Goal: Task Accomplishment & Management: Manage account settings

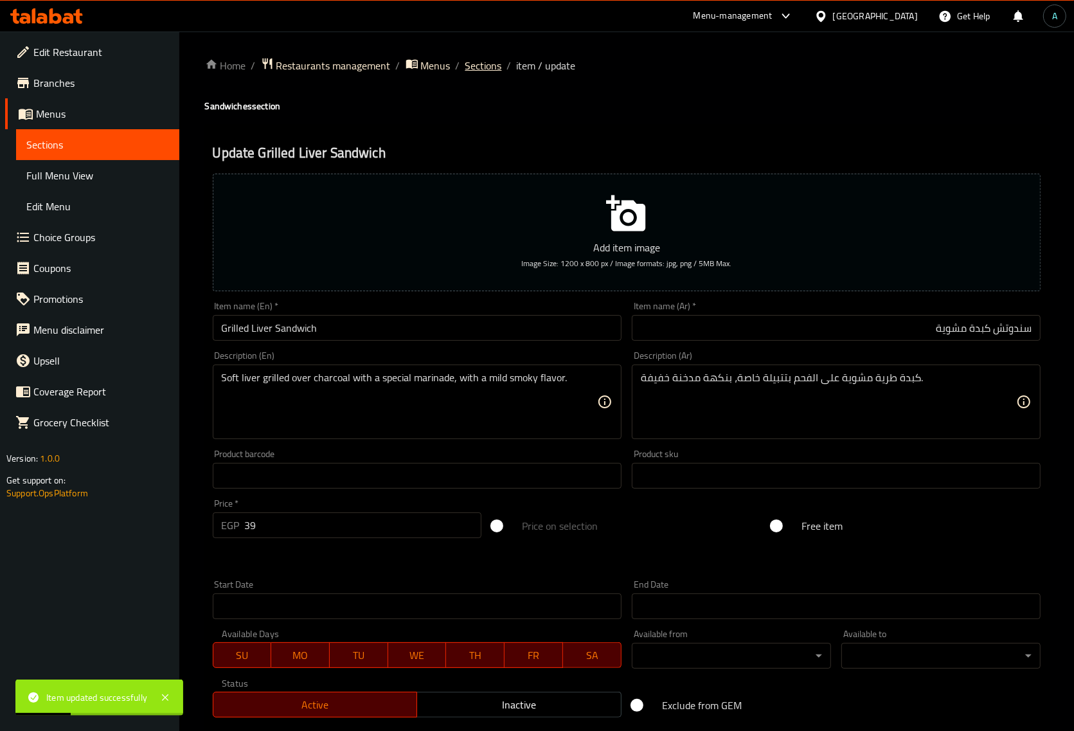
click at [481, 61] on span "Sections" at bounding box center [483, 65] width 37 height 15
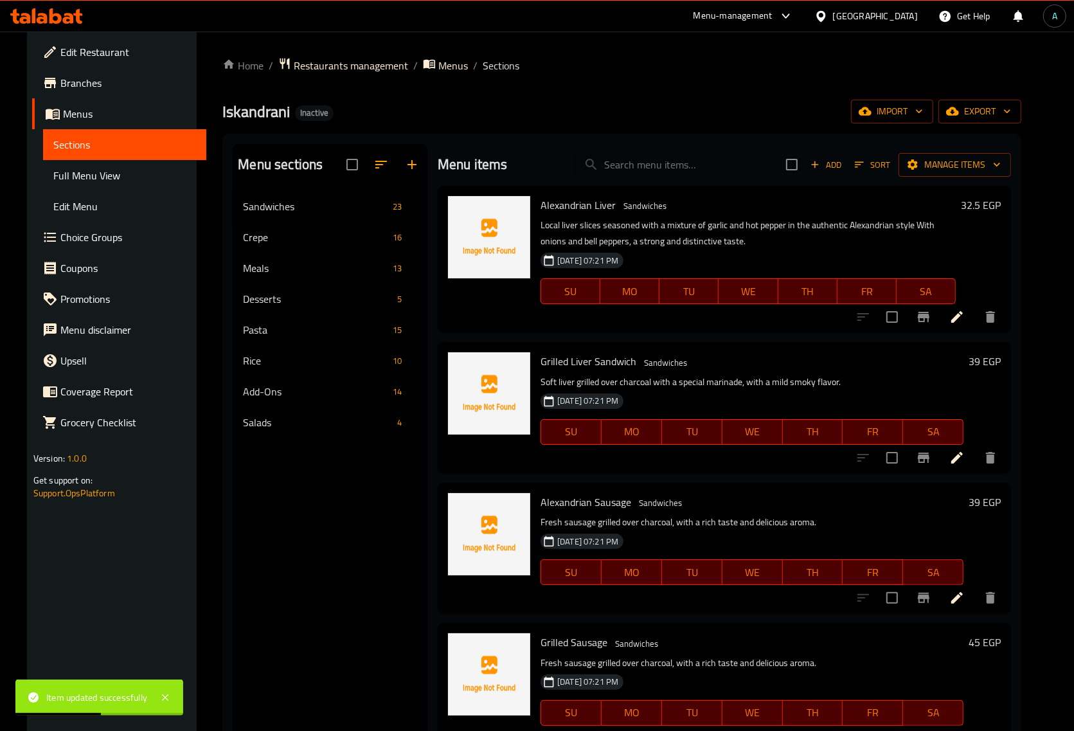
click at [632, 164] on input "search" at bounding box center [649, 165] width 152 height 22
paste input "سدق اسكندراني"
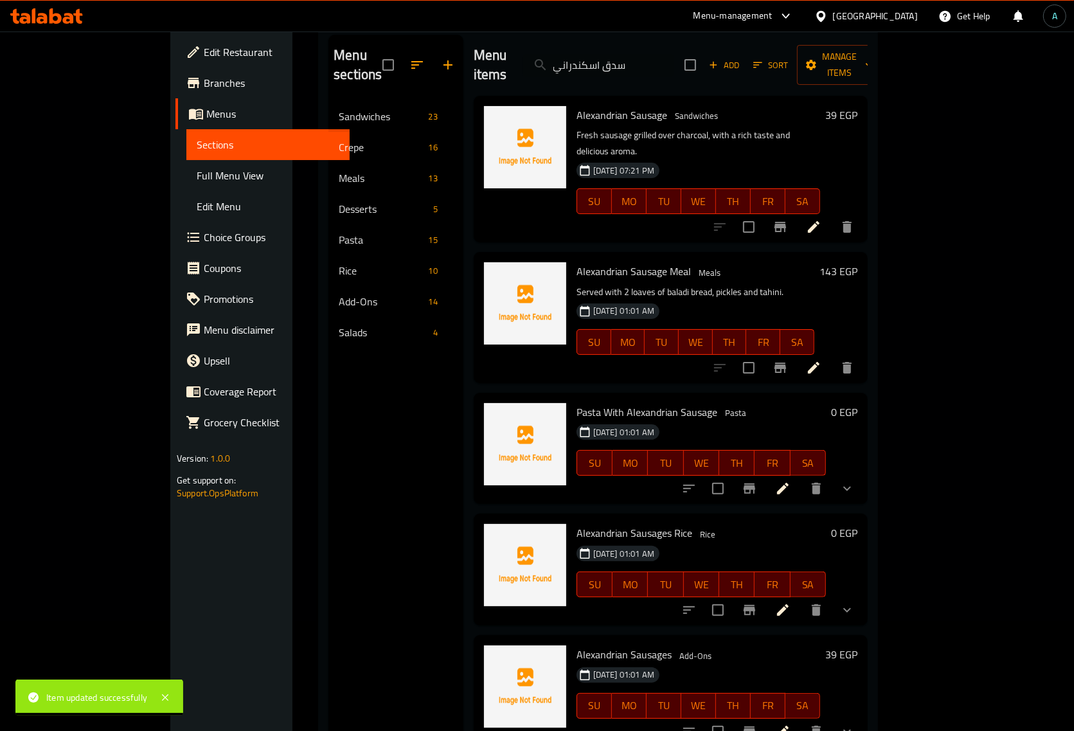
scroll to position [80, 0]
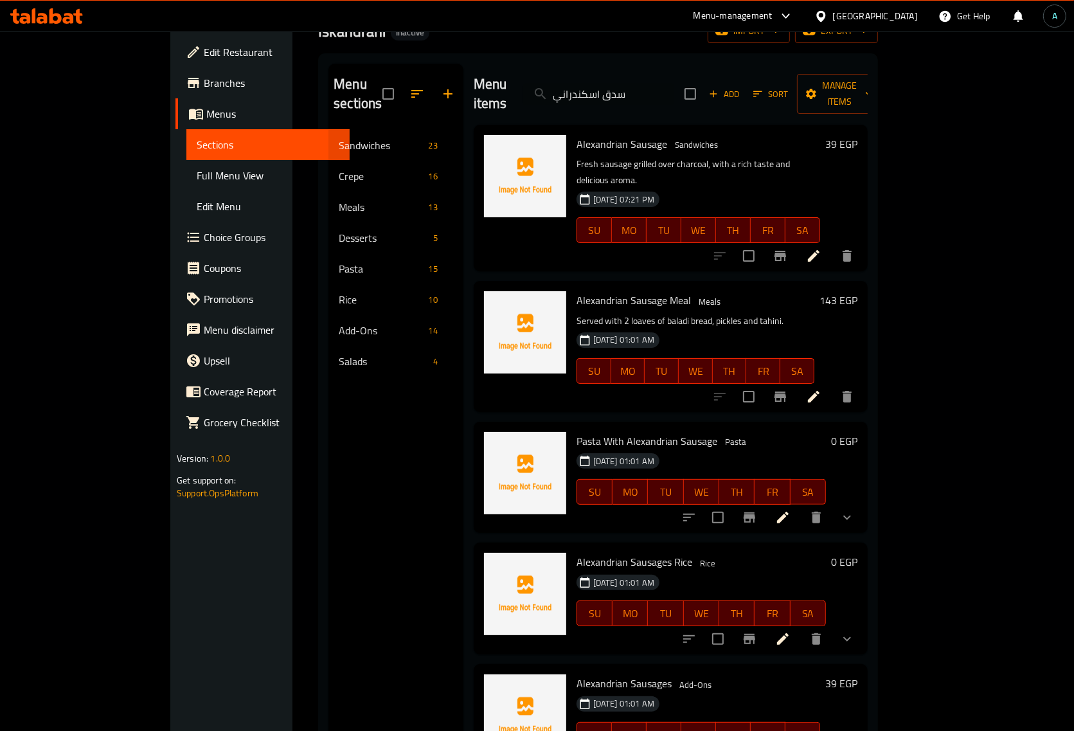
type input "سدق اسكندراني"
click at [831, 244] on li at bounding box center [814, 255] width 36 height 23
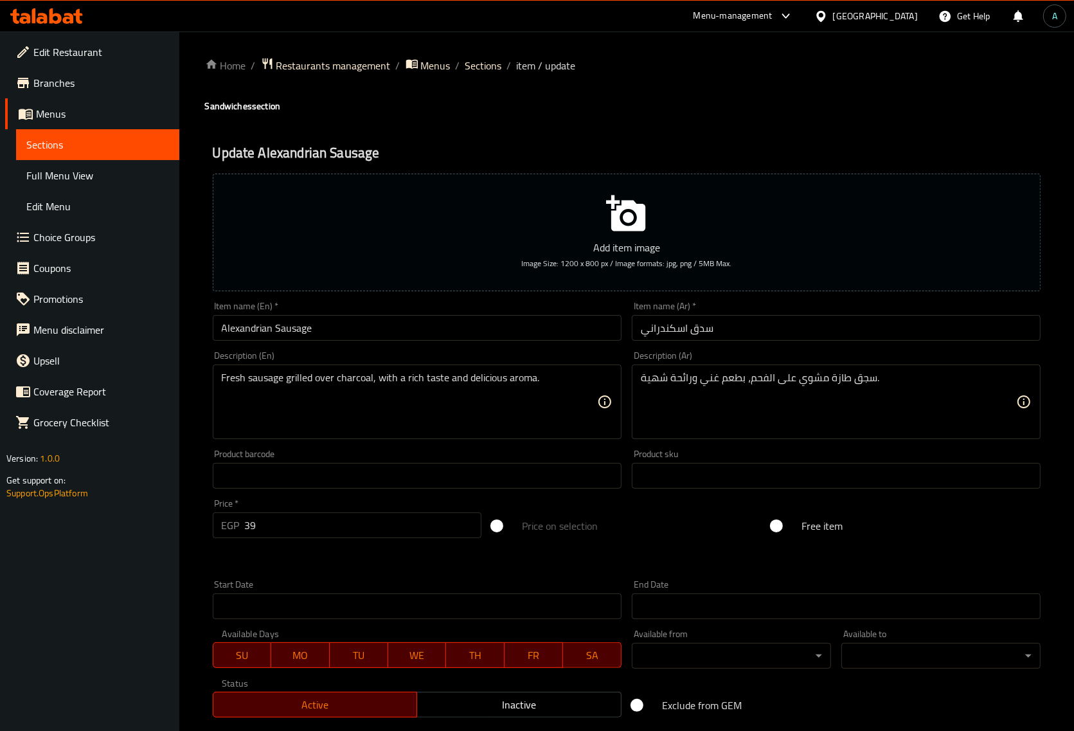
click at [375, 333] on input "Alexandrian Sausage" at bounding box center [417, 328] width 409 height 26
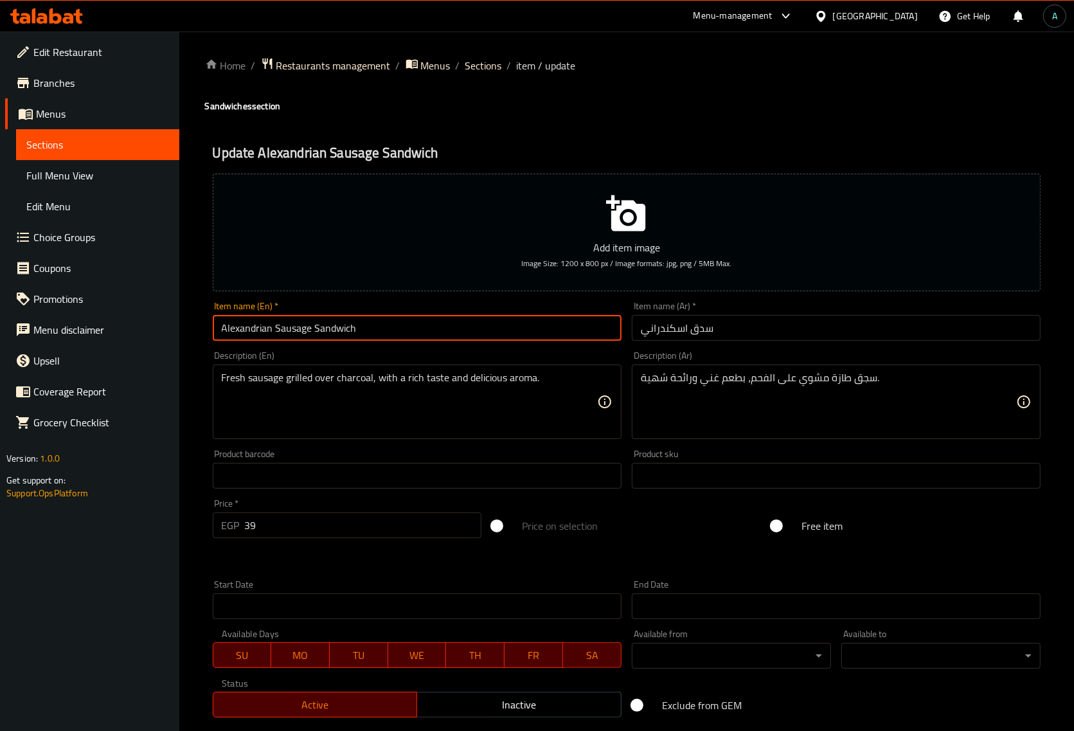
type input "Alexandrian Sausage Sandwich"
click at [184, 509] on div "Home / Restaurants management / Menus / Sections / item / update Sandwiches sec…" at bounding box center [626, 469] width 894 height 876
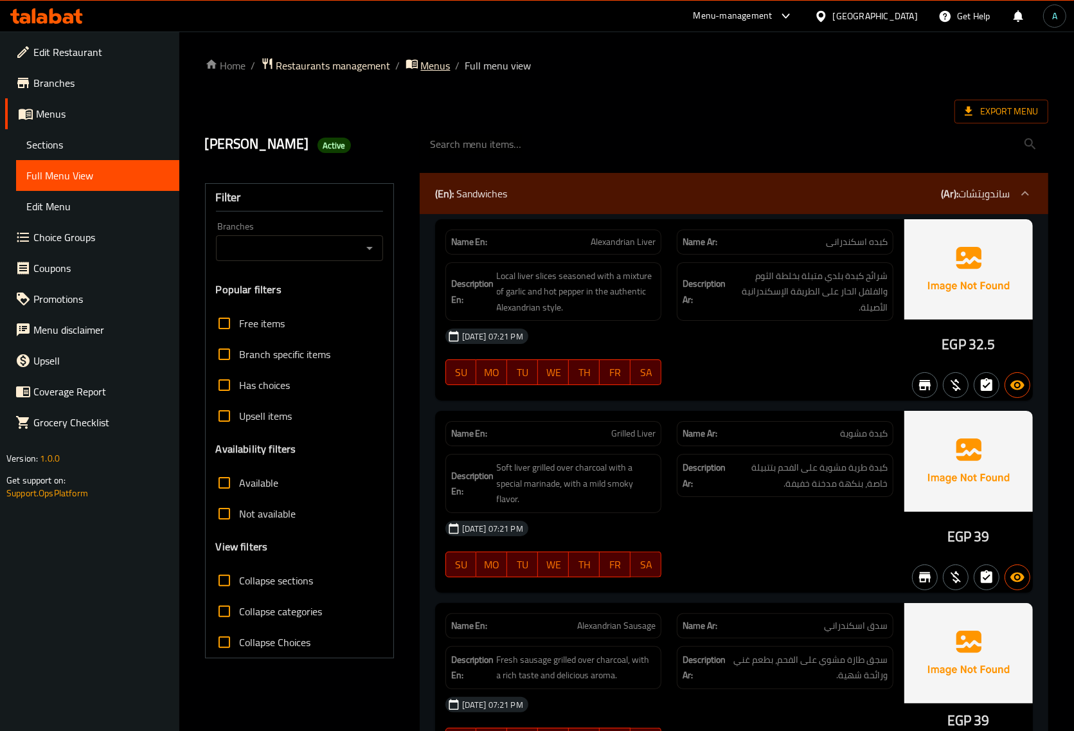
click at [432, 66] on span "Menus" at bounding box center [436, 65] width 30 height 15
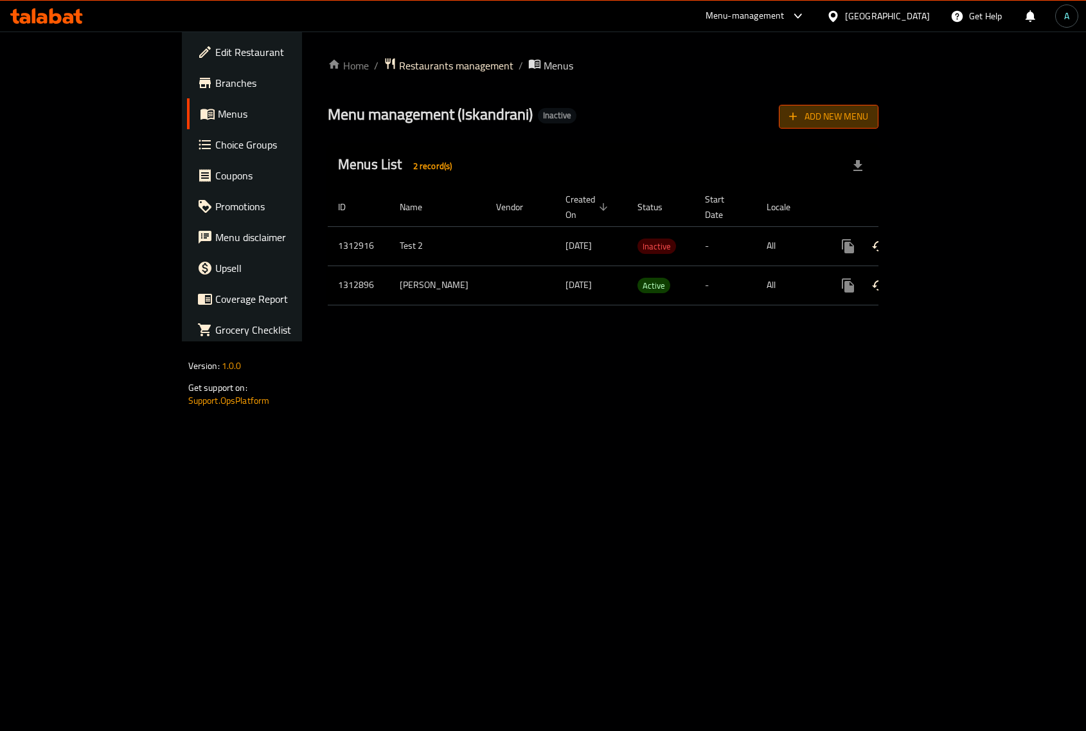
click at [878, 125] on button "Add New Menu" at bounding box center [829, 117] width 100 height 24
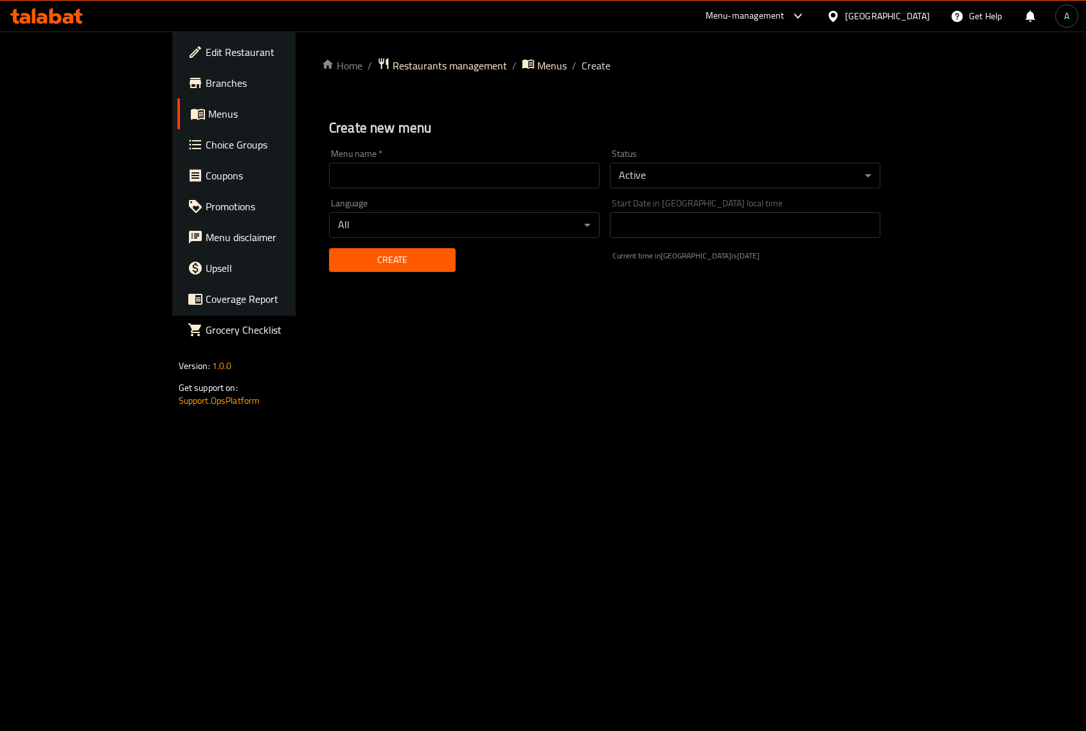
click at [368, 177] on input "text" at bounding box center [464, 176] width 271 height 26
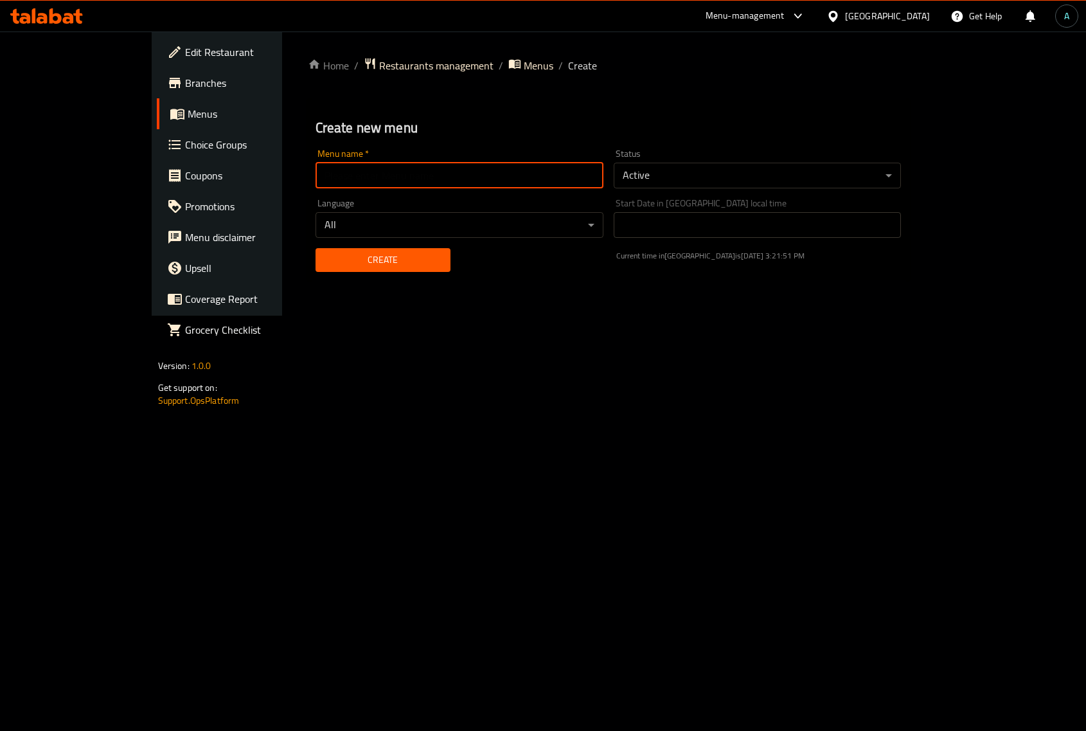
type input "final"
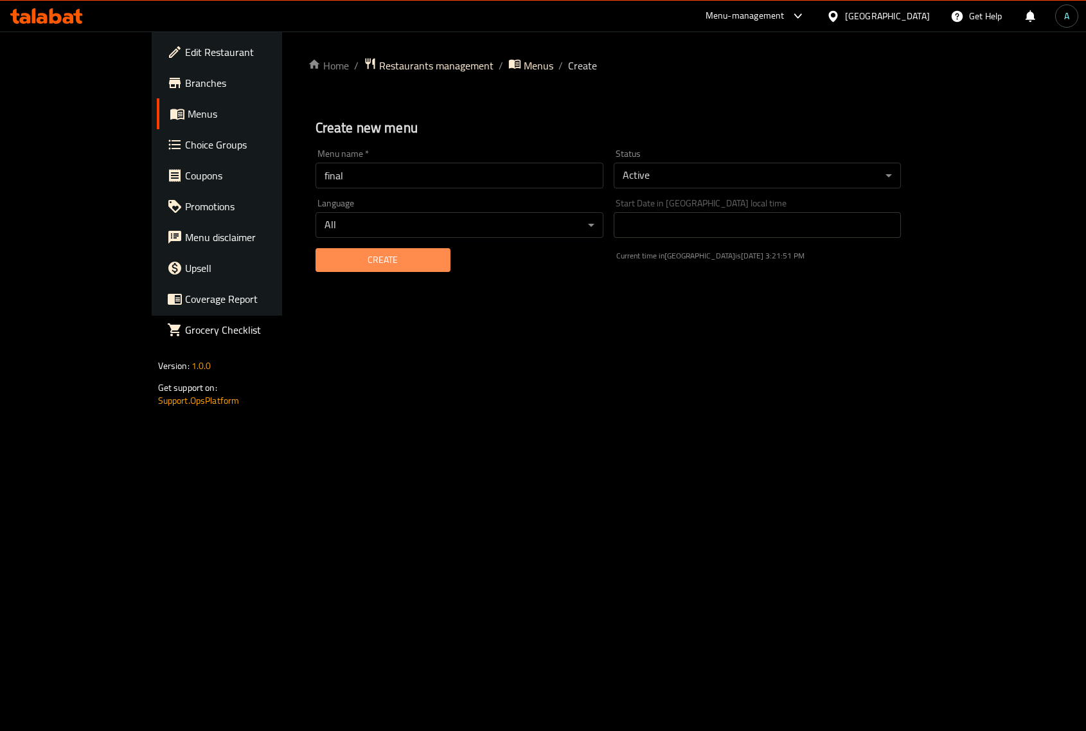
click at [326, 265] on span "Create" at bounding box center [383, 260] width 114 height 16
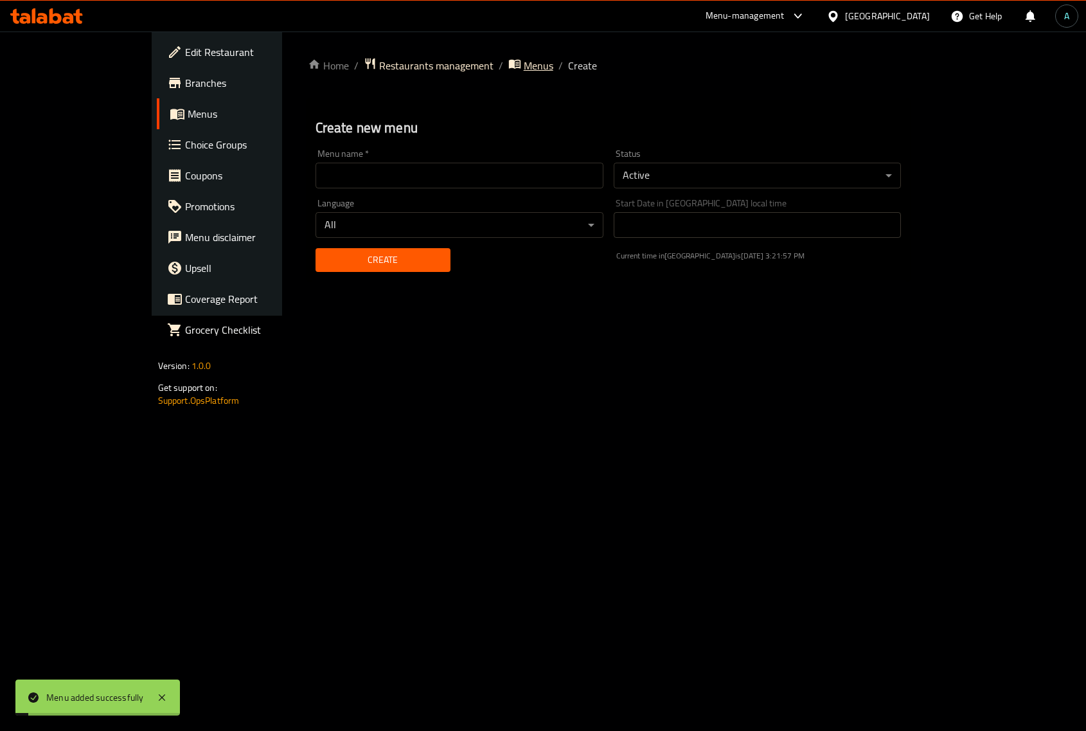
click at [524, 69] on span "Menus" at bounding box center [539, 65] width 30 height 15
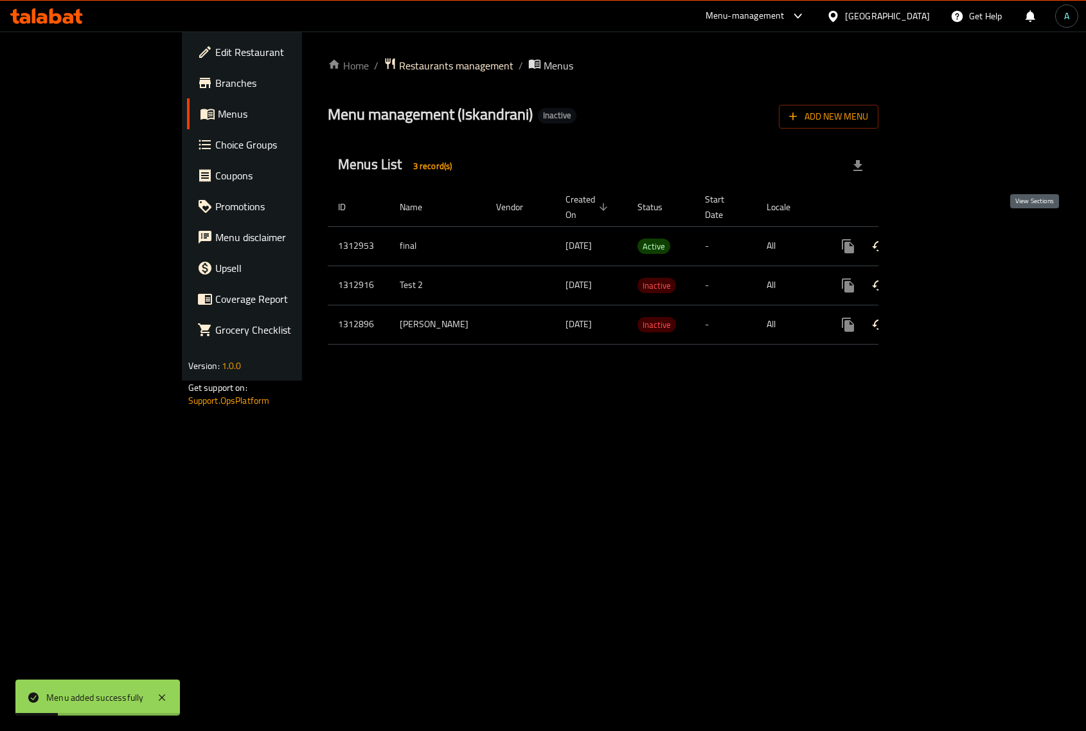
click at [956, 241] on link "enhanced table" at bounding box center [940, 246] width 31 height 31
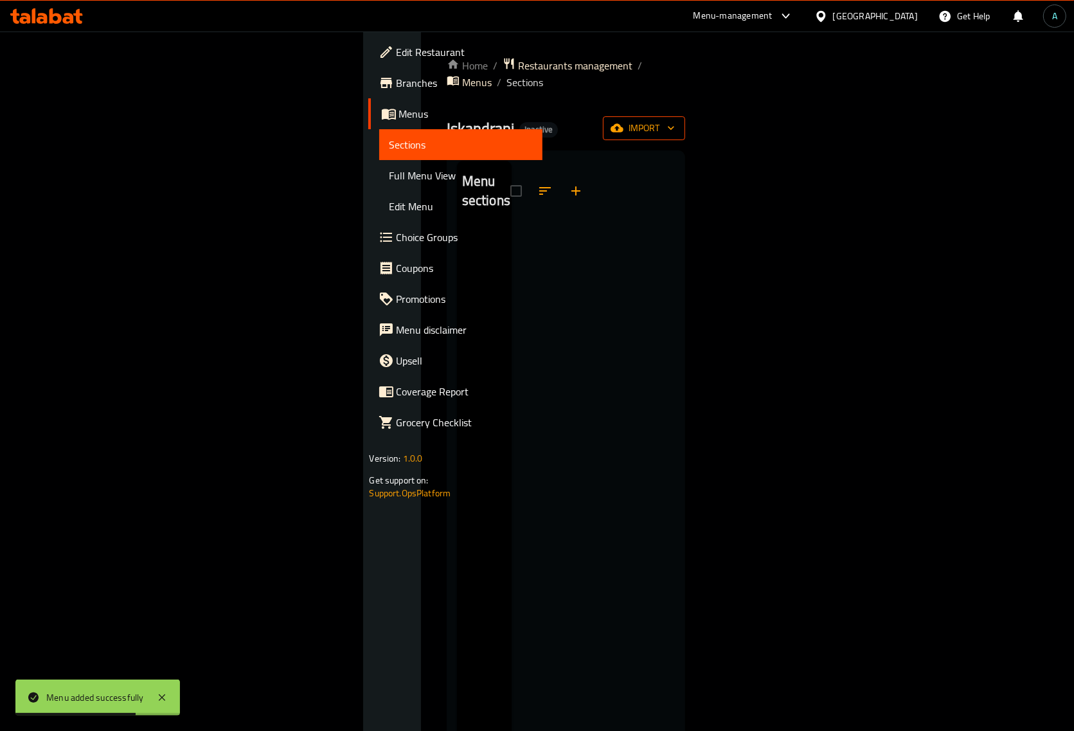
click at [623, 124] on icon "button" at bounding box center [616, 128] width 13 height 8
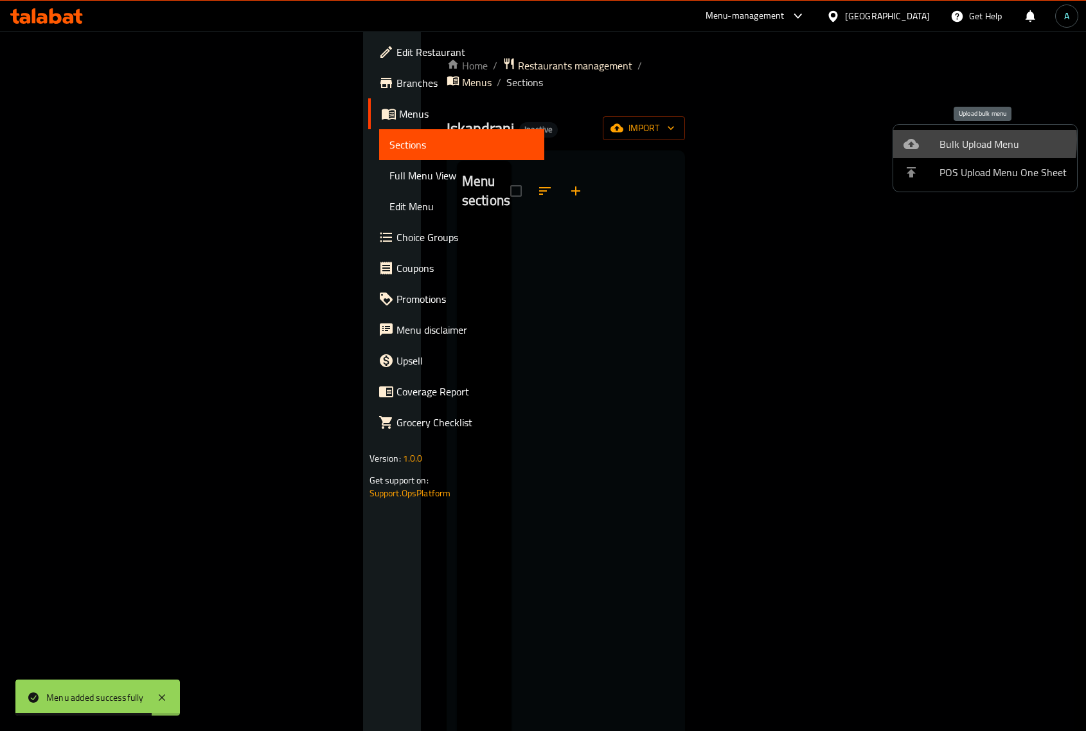
click at [943, 139] on span "Bulk Upload Menu" at bounding box center [1002, 143] width 127 height 15
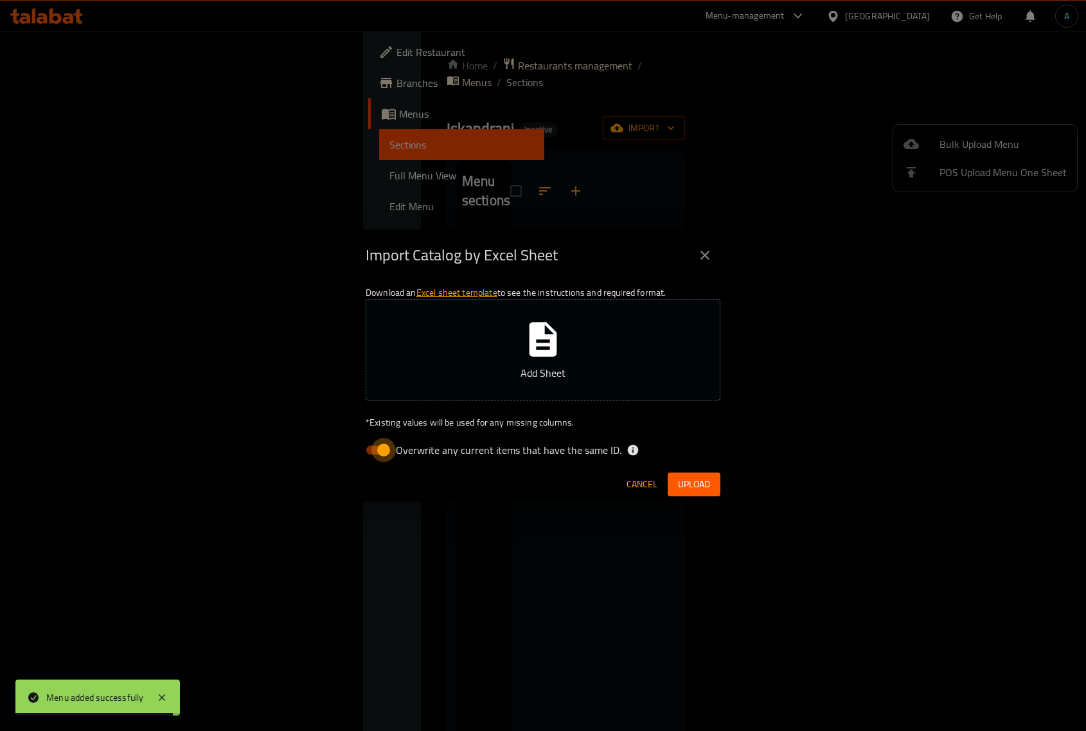
click at [386, 449] on input "Overwrite any current items that have the same ID." at bounding box center [383, 450] width 73 height 24
checkbox input "false"
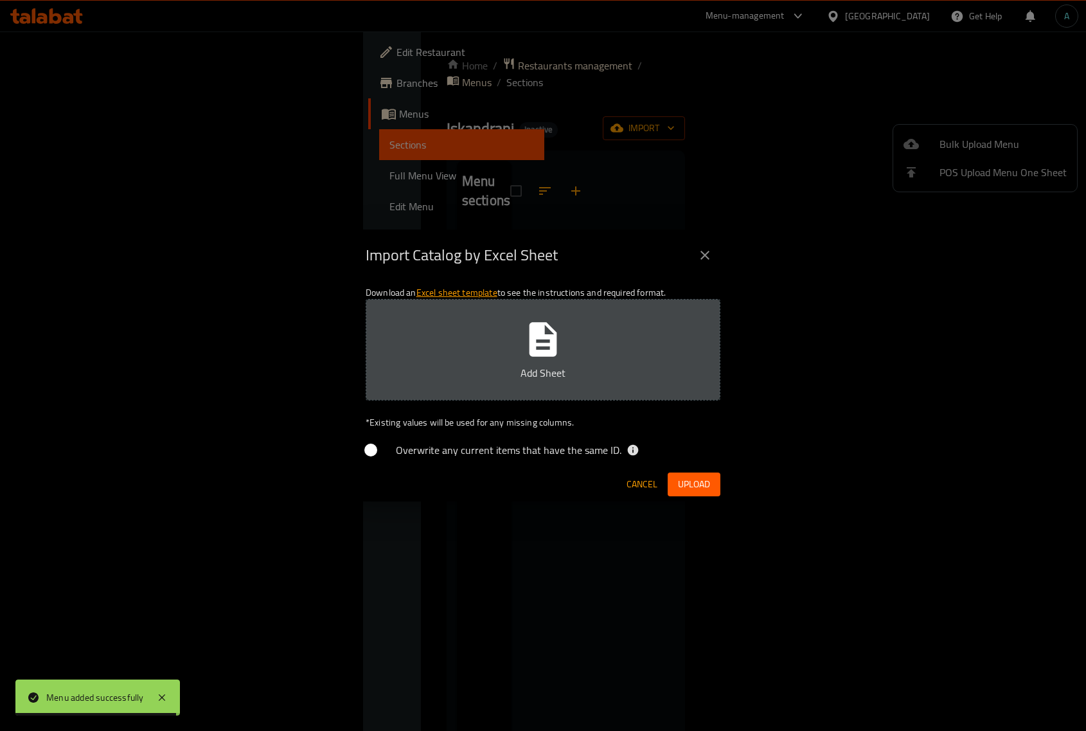
click at [543, 342] on icon "button" at bounding box center [542, 339] width 41 height 41
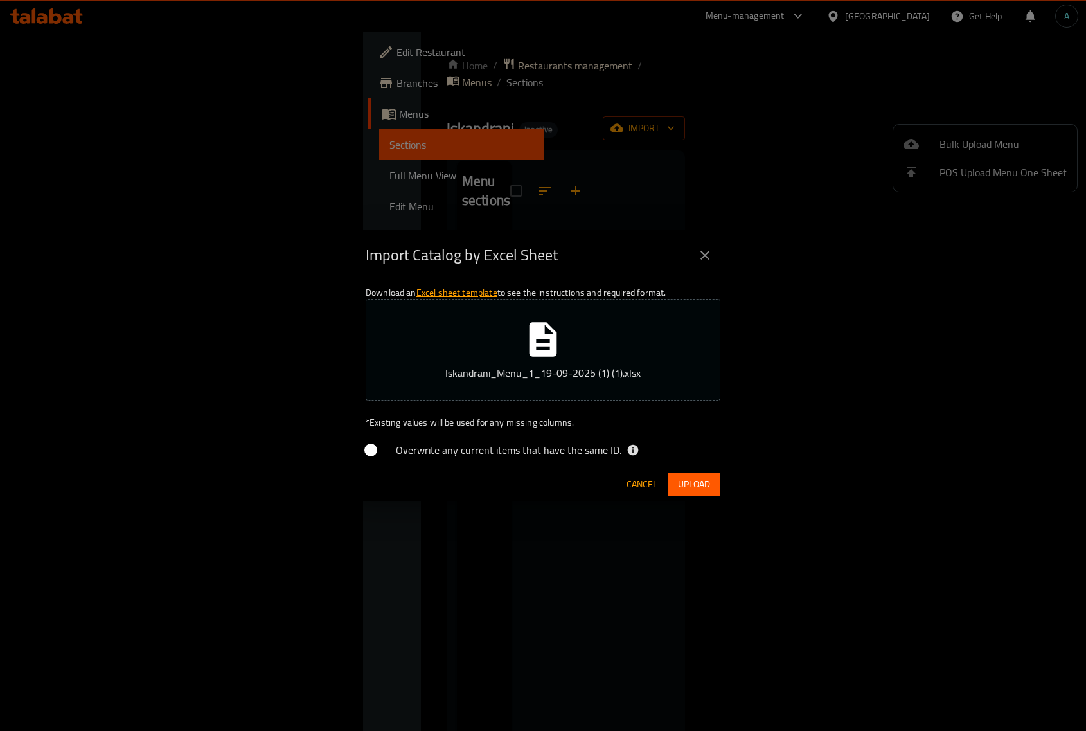
click at [714, 482] on button "Upload" at bounding box center [694, 484] width 53 height 24
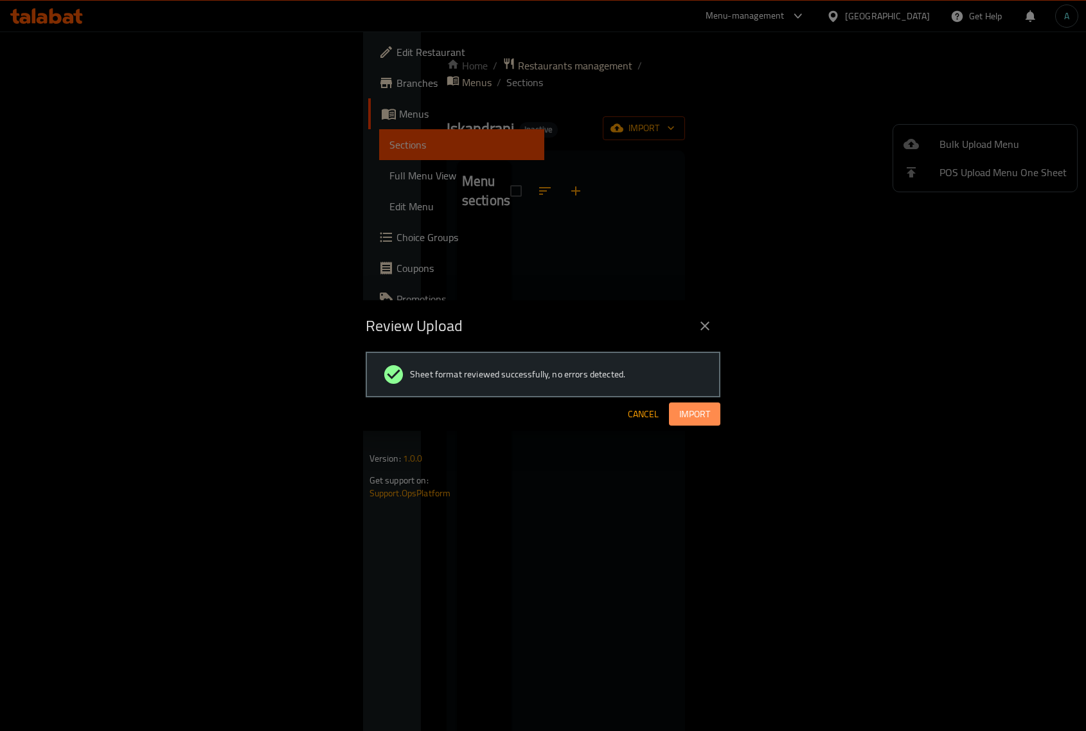
click at [704, 418] on span "Import" at bounding box center [694, 414] width 31 height 16
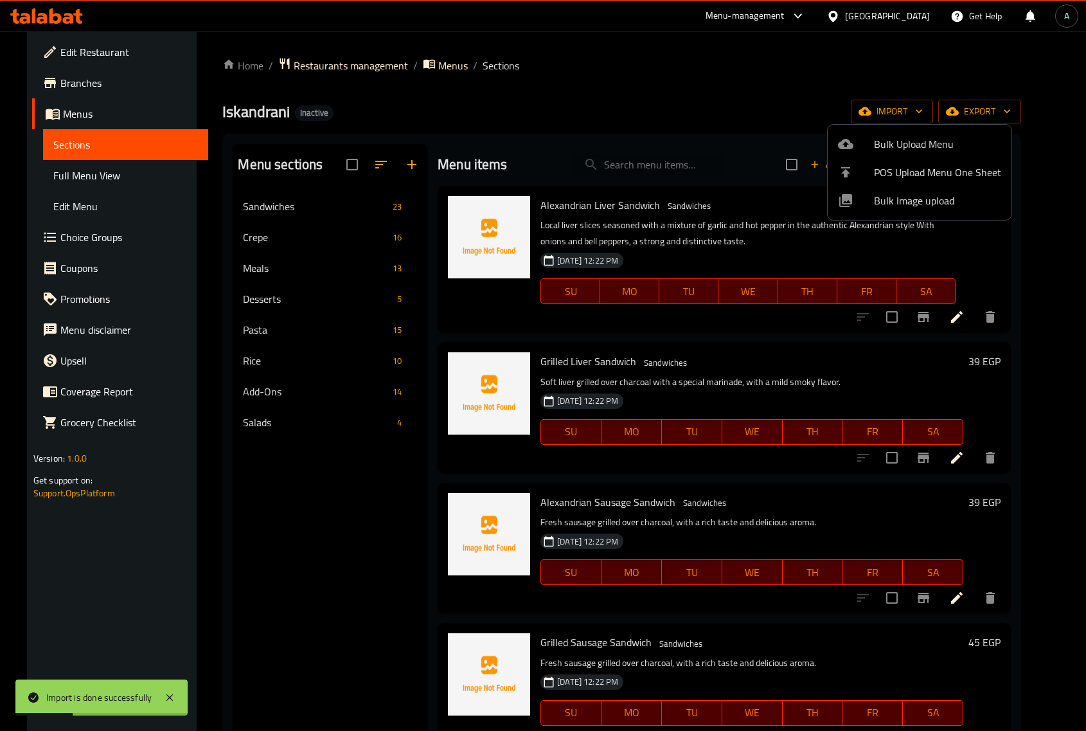
drag, startPoint x: 601, startPoint y: 172, endPoint x: 625, endPoint y: 166, distance: 24.6
click at [605, 172] on div at bounding box center [543, 365] width 1086 height 731
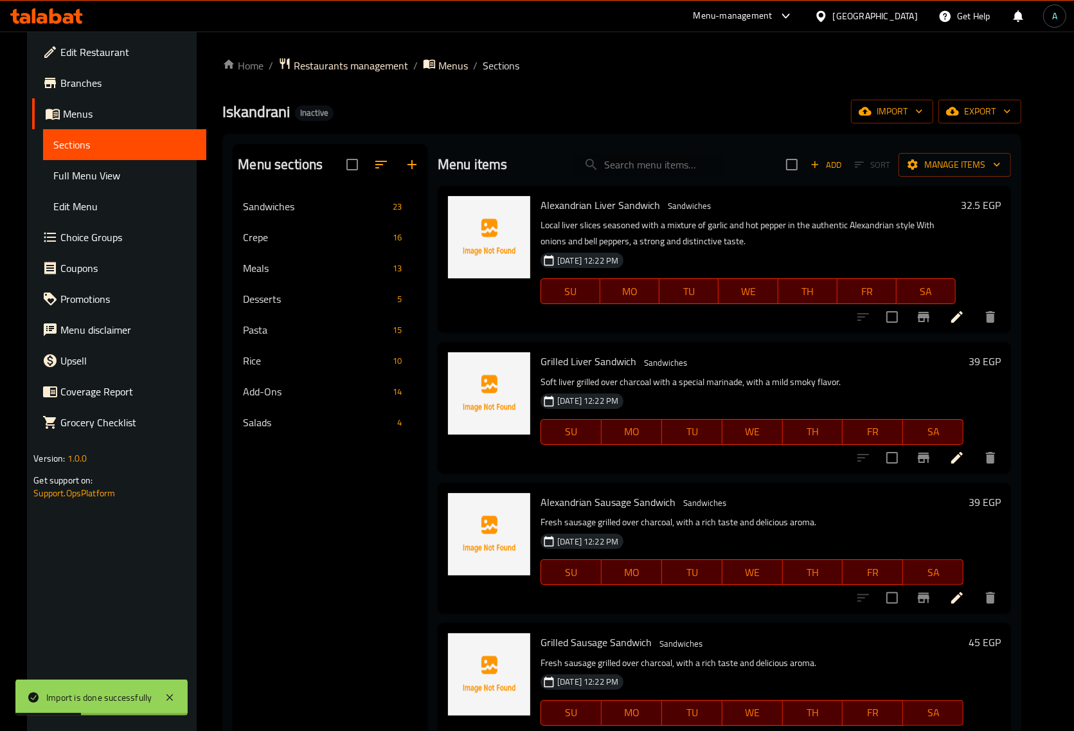
click at [627, 166] on input "search" at bounding box center [649, 165] width 152 height 22
paste input "Regular Sausage Sandwich"
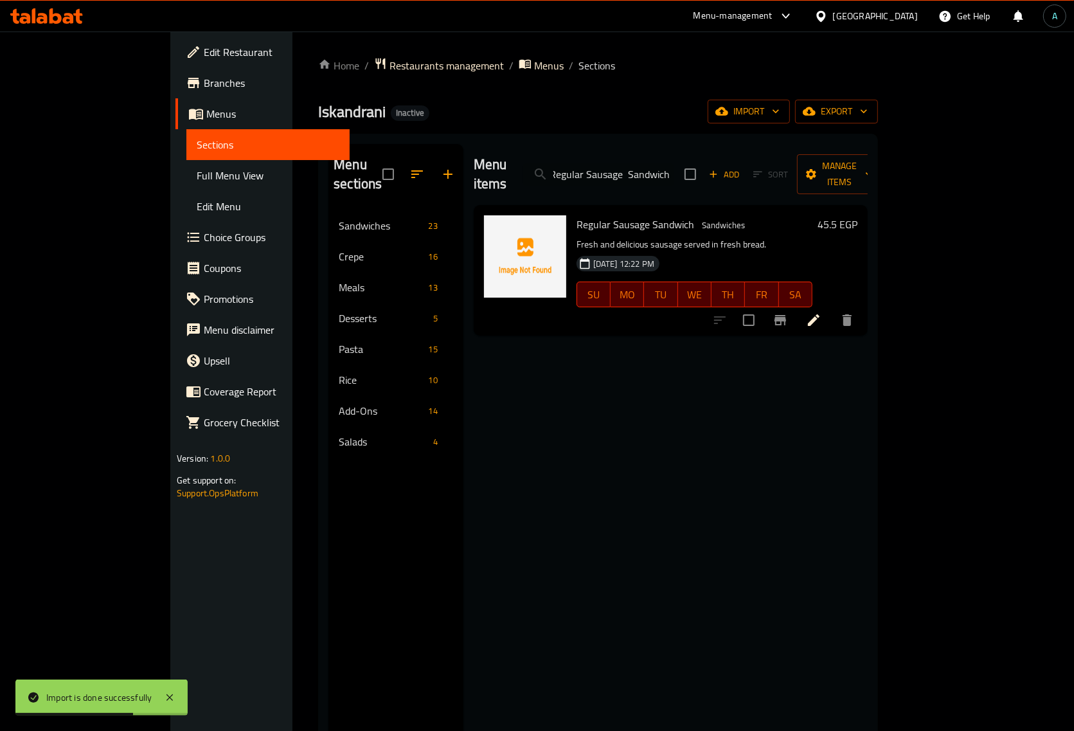
type input "Regular Sausage Sandwich"
click at [819, 314] on icon at bounding box center [814, 320] width 12 height 12
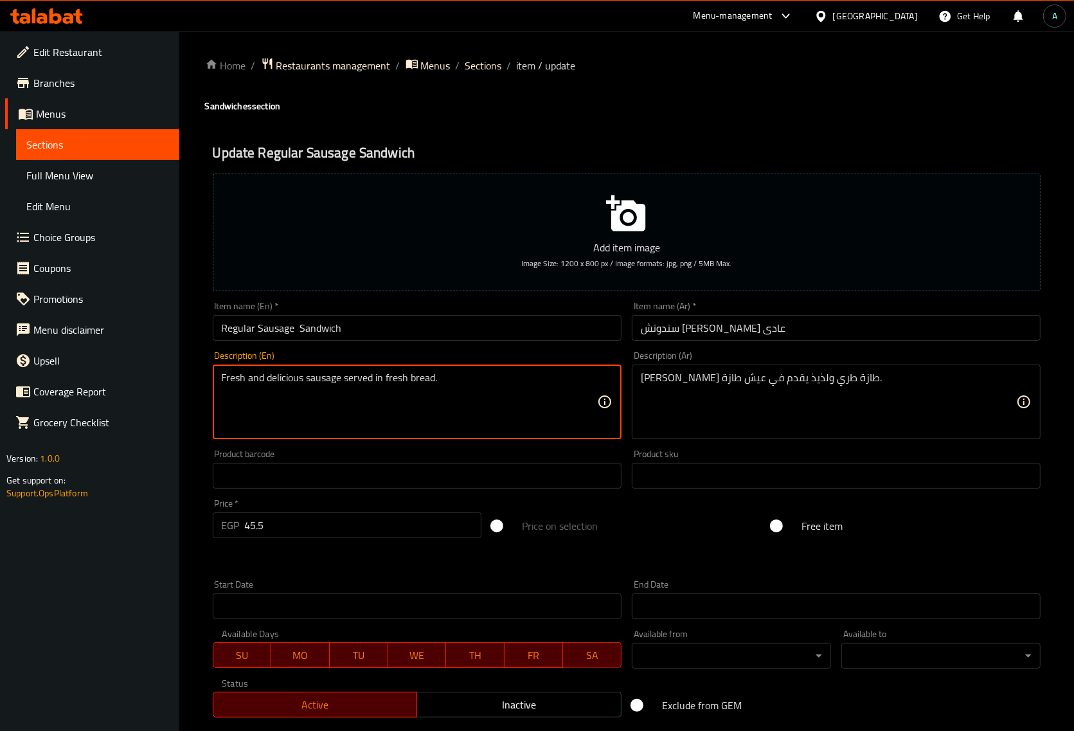
drag, startPoint x: 236, startPoint y: 382, endPoint x: 434, endPoint y: 392, distance: 198.1
click at [384, 386] on textarea "Fresh and delicious sausage served in fresh bread." at bounding box center [409, 401] width 375 height 61
click at [272, 329] on input "Regular Sausage Sandwich" at bounding box center [417, 328] width 409 height 26
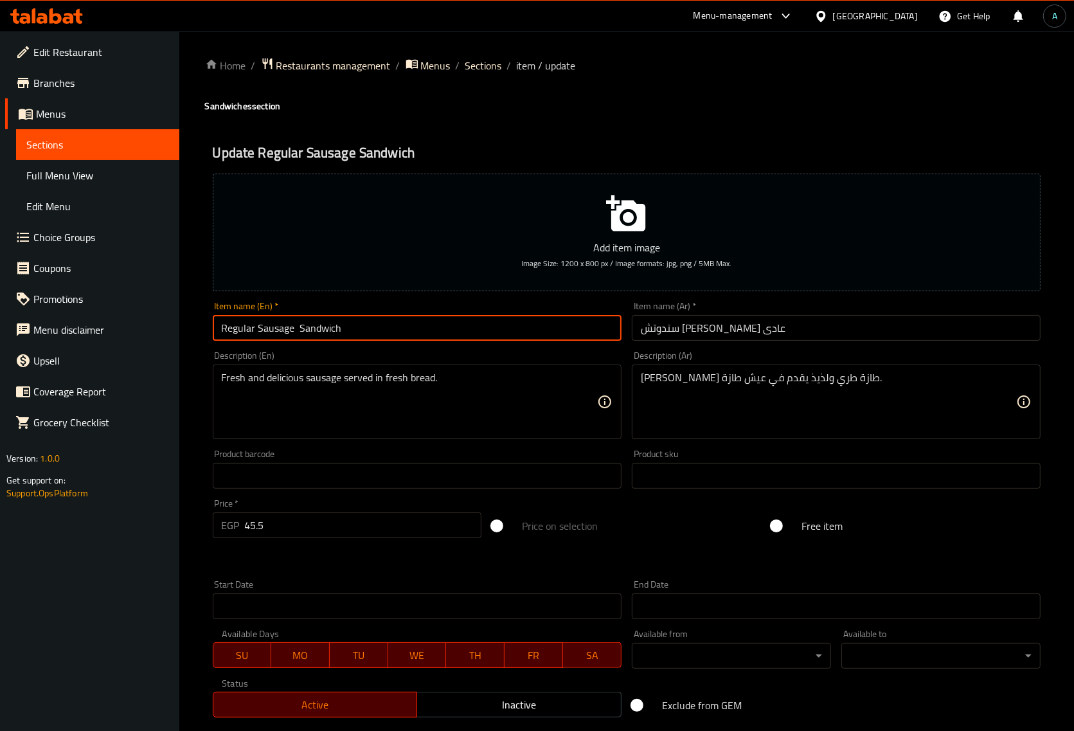
click at [274, 329] on input "Regular Sausage Sandwich" at bounding box center [417, 328] width 409 height 26
drag, startPoint x: 294, startPoint y: 330, endPoint x: 260, endPoint y: 330, distance: 33.4
click at [260, 330] on input "Regular Hot dog Sandwich" at bounding box center [417, 328] width 409 height 26
type input "Regular Hot dog Sandwich"
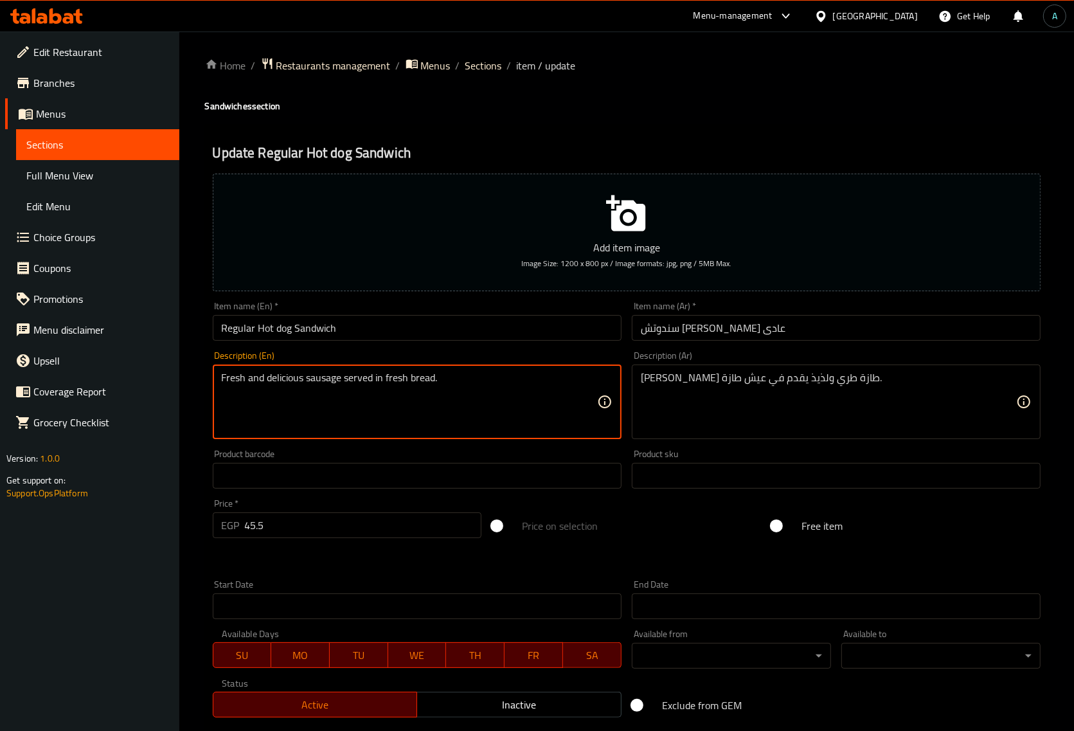
click at [323, 381] on textarea "Fresh and delicious sausage served in fresh bread." at bounding box center [409, 401] width 375 height 61
paste textarea "Hot dog"
type textarea "Fresh and delicious Hot dog served in fresh bread."
click at [468, 332] on input "Regular Hot dog Sandwich" at bounding box center [417, 328] width 409 height 26
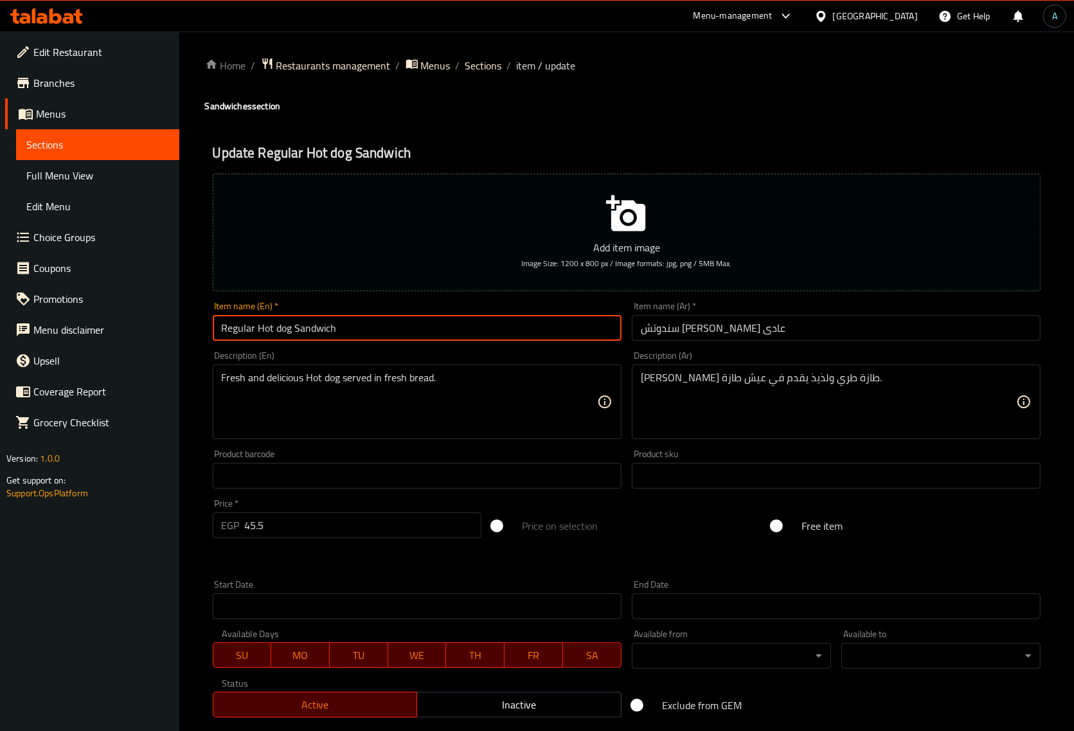
drag, startPoint x: 85, startPoint y: 145, endPoint x: 60, endPoint y: 182, distance: 45.3
click at [85, 145] on span "Sections" at bounding box center [97, 144] width 143 height 15
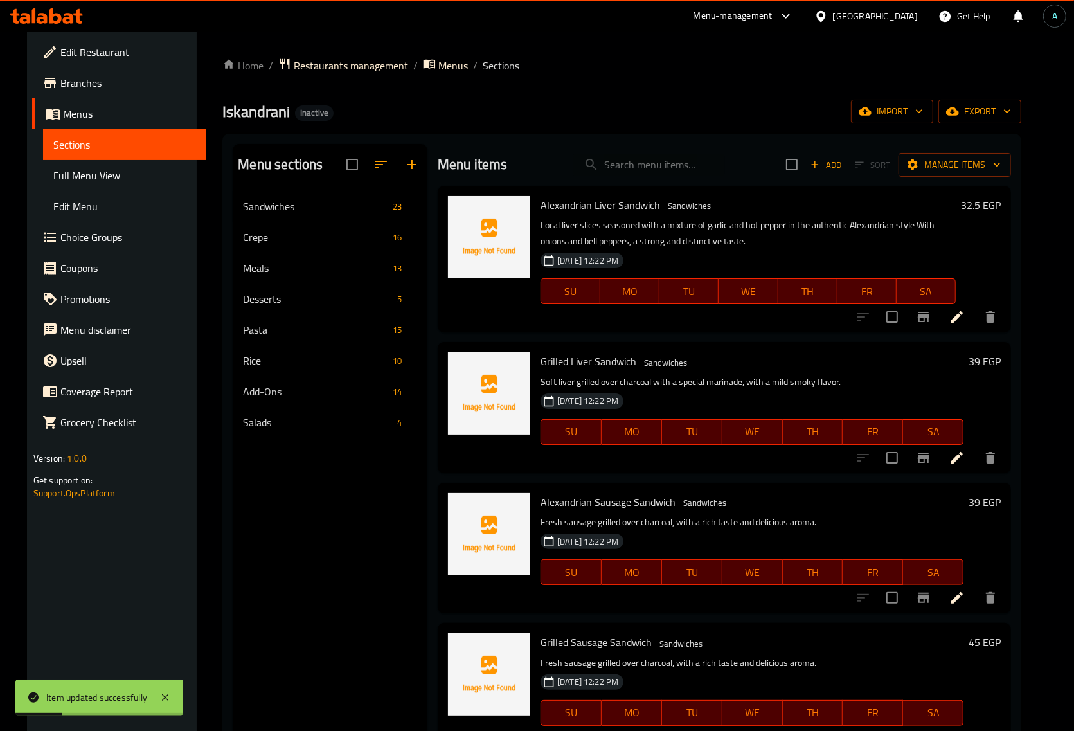
click at [653, 152] on div "Menu items Add Sort Manage items" at bounding box center [724, 165] width 573 height 42
click at [653, 157] on input "search" at bounding box center [649, 165] width 152 height 22
paste input "Mexican Cheese Sausage Sandwich"
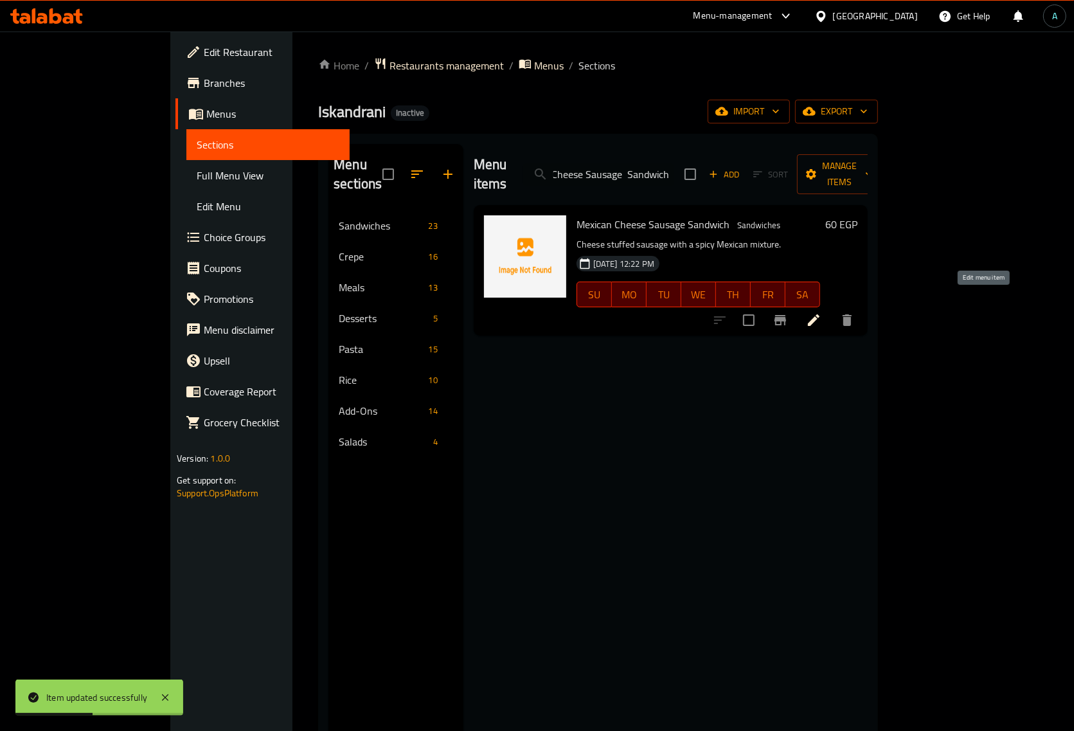
type input "Mexican Cheese Sausage Sandwich"
click at [821, 312] on icon at bounding box center [813, 319] width 15 height 15
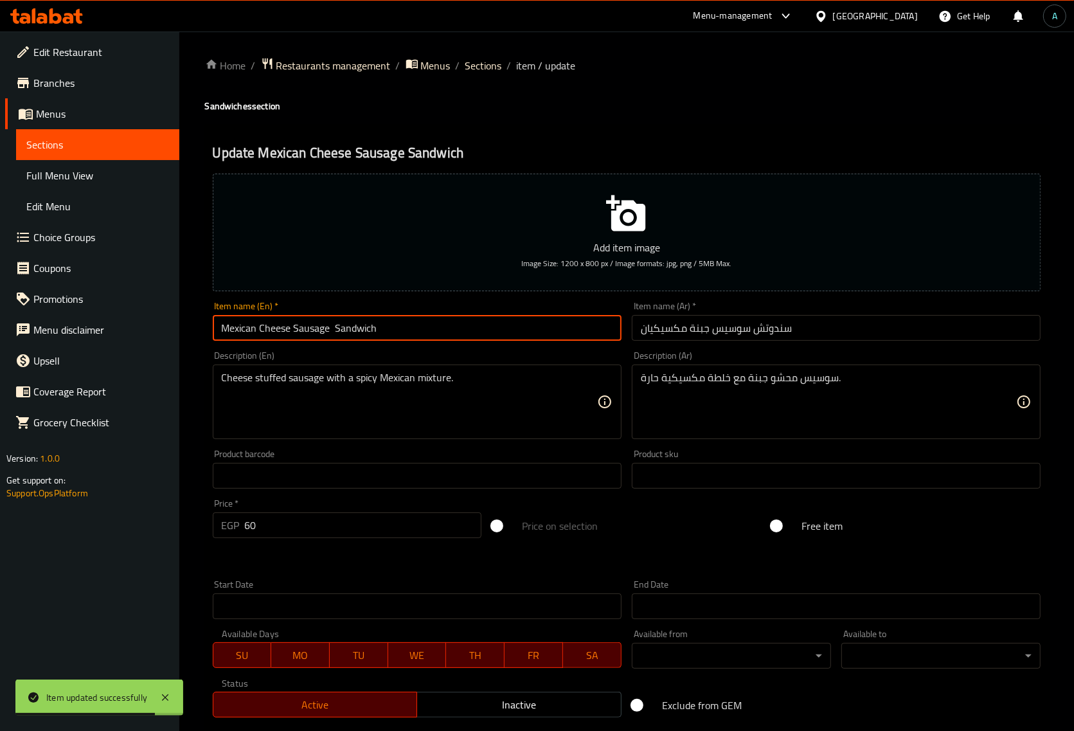
click at [314, 335] on input "Mexican Cheese Sausage Sandwich" at bounding box center [417, 328] width 409 height 26
paste input "Mexican Cheese Sausage Sandwich"
paste input "Hot dog"
type input "Mexican Cheese Hot dog Sandwich"
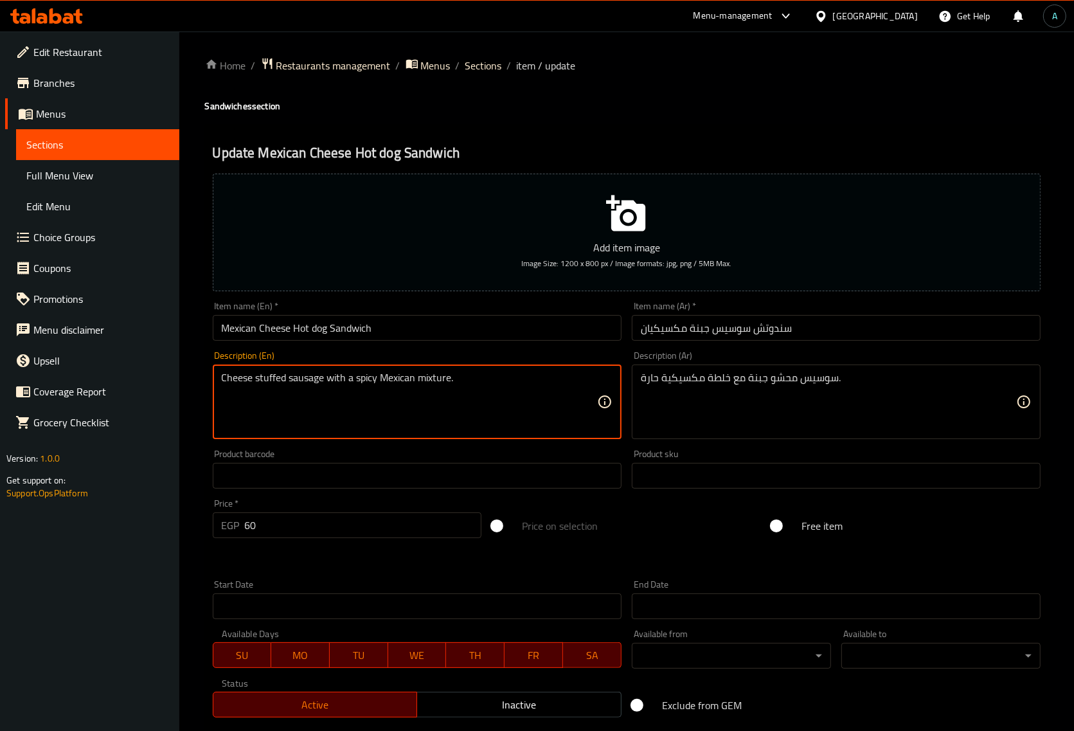
click at [316, 378] on textarea "Cheese stuffed sausage with a spicy Mexican mixture." at bounding box center [409, 401] width 375 height 61
paste textarea "Hot dog"
type textarea "Cheese stuffed Hot dog with a spicy Mexican mixture."
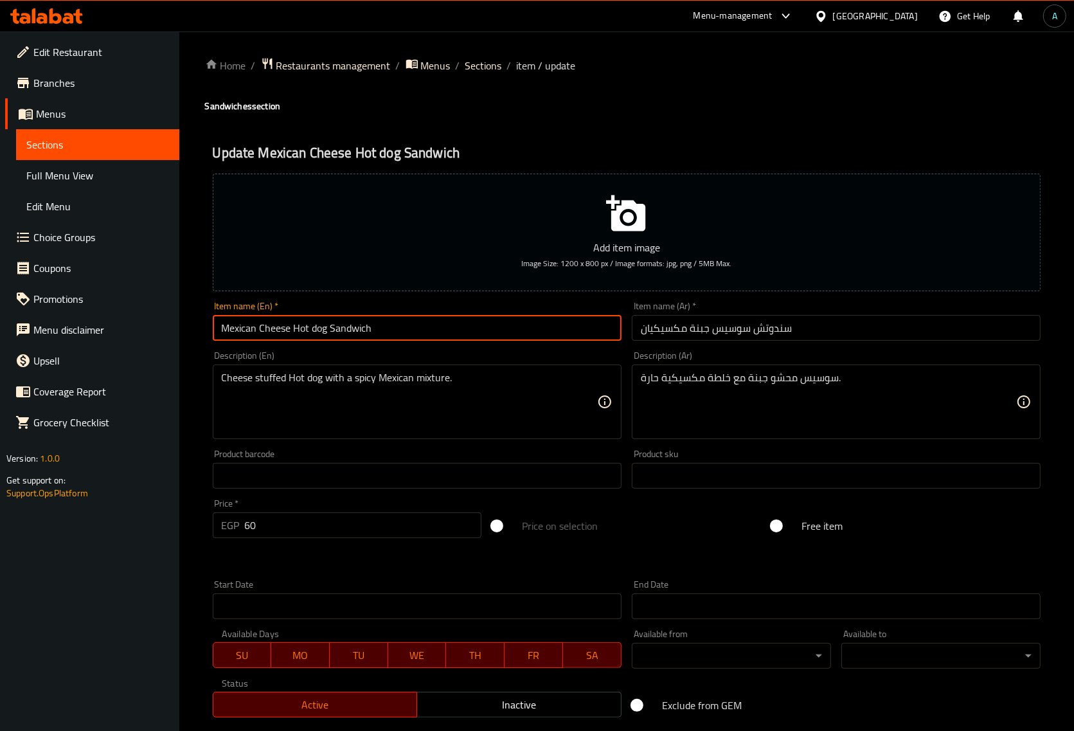
click at [464, 323] on input "Mexican Cheese Hot dog Sandwich" at bounding box center [417, 328] width 409 height 26
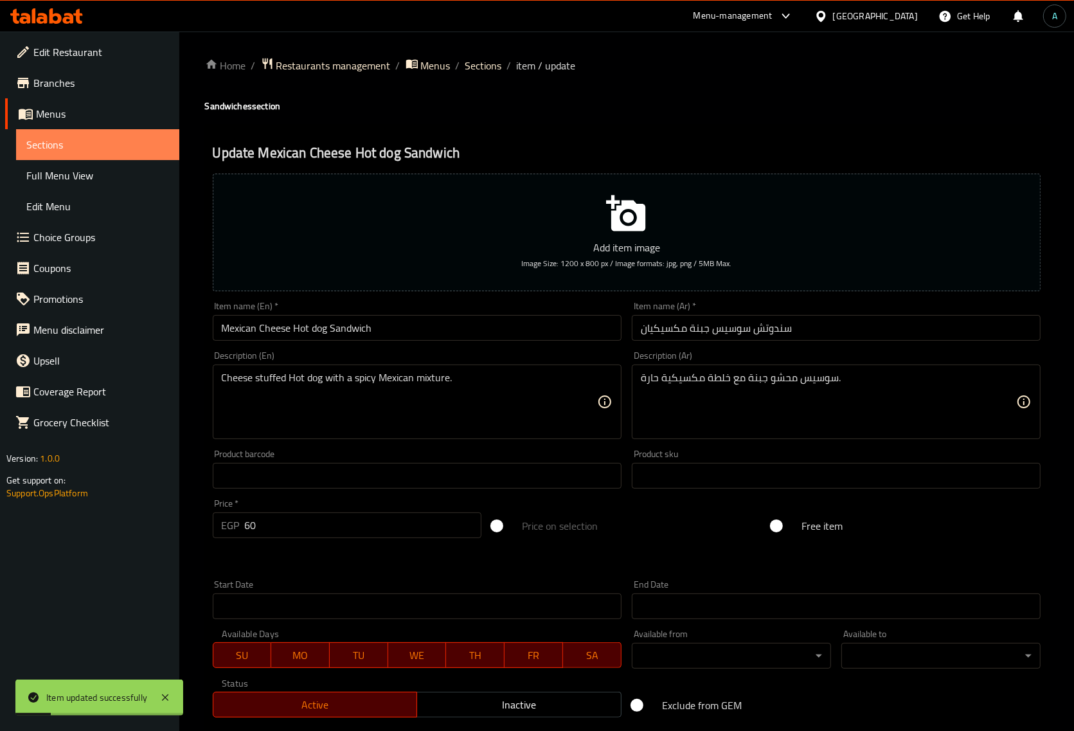
click at [122, 139] on span "Sections" at bounding box center [97, 144] width 143 height 15
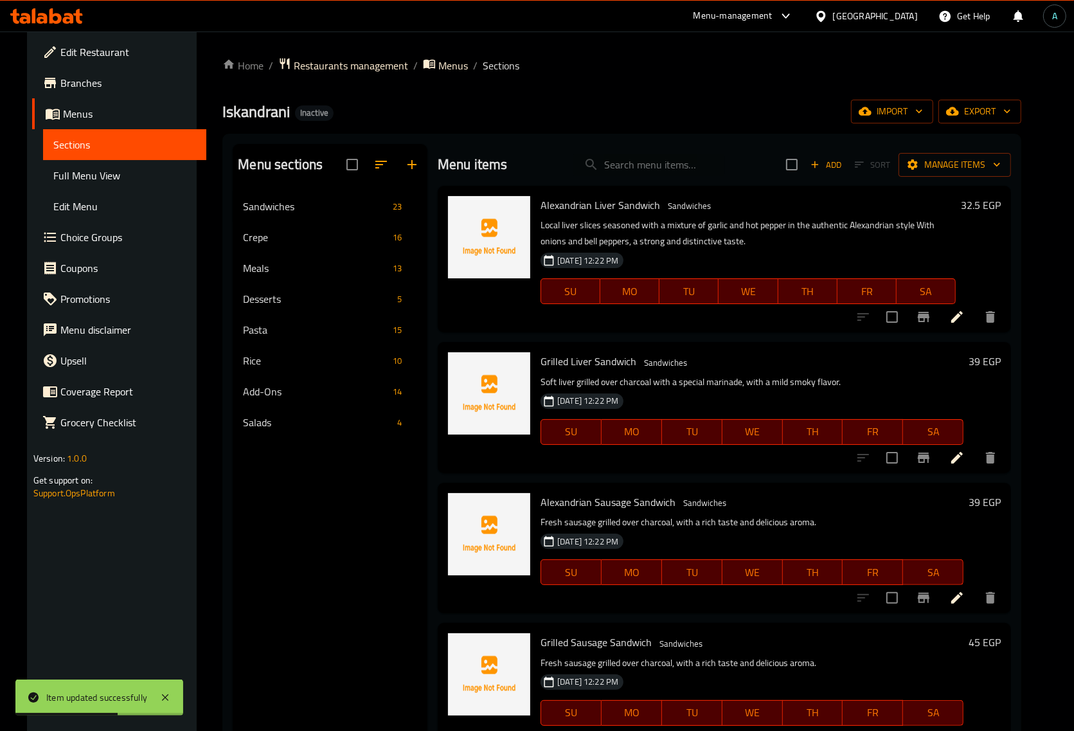
click at [479, 111] on div "Iskandrani Inactive import export" at bounding box center [621, 112] width 799 height 24
click at [662, 156] on input "search" at bounding box center [649, 165] width 152 height 22
click at [79, 177] on span "Full Menu View" at bounding box center [124, 175] width 143 height 15
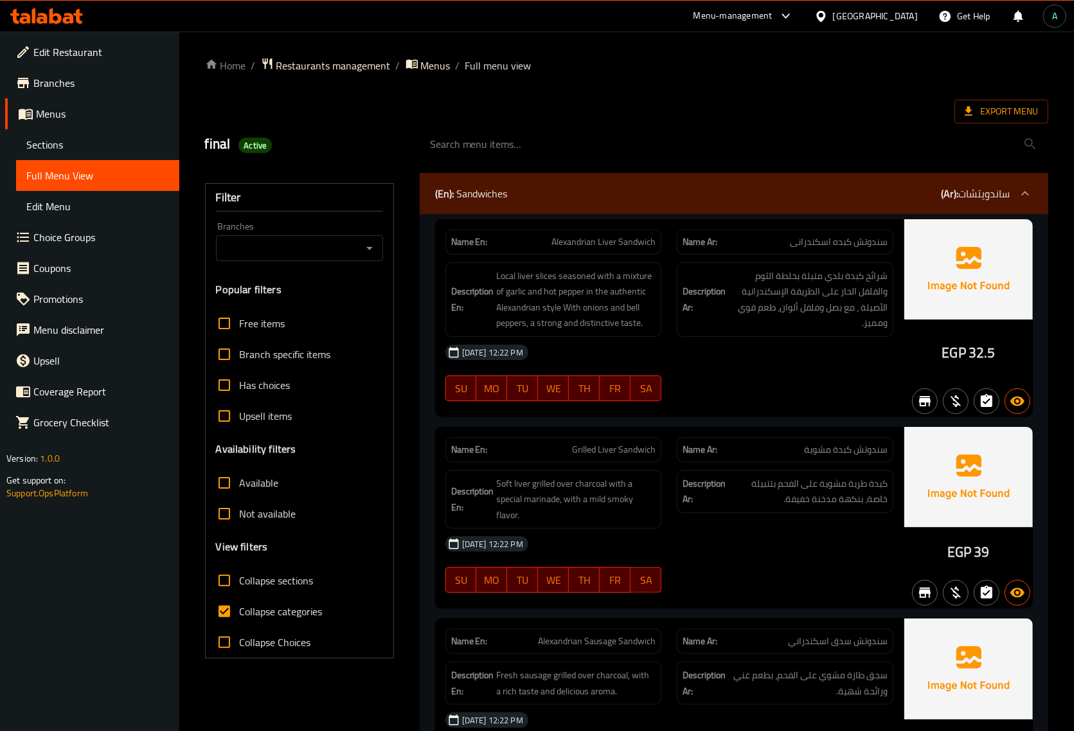
click at [280, 614] on span "Collapse categories" at bounding box center [281, 610] width 83 height 15
click at [240, 614] on input "Collapse categories" at bounding box center [224, 611] width 31 height 31
checkbox input "false"
click at [393, 510] on div "Filter Branches Branches Popular filters Free items Branch specific items Has c…" at bounding box center [299, 420] width 189 height 475
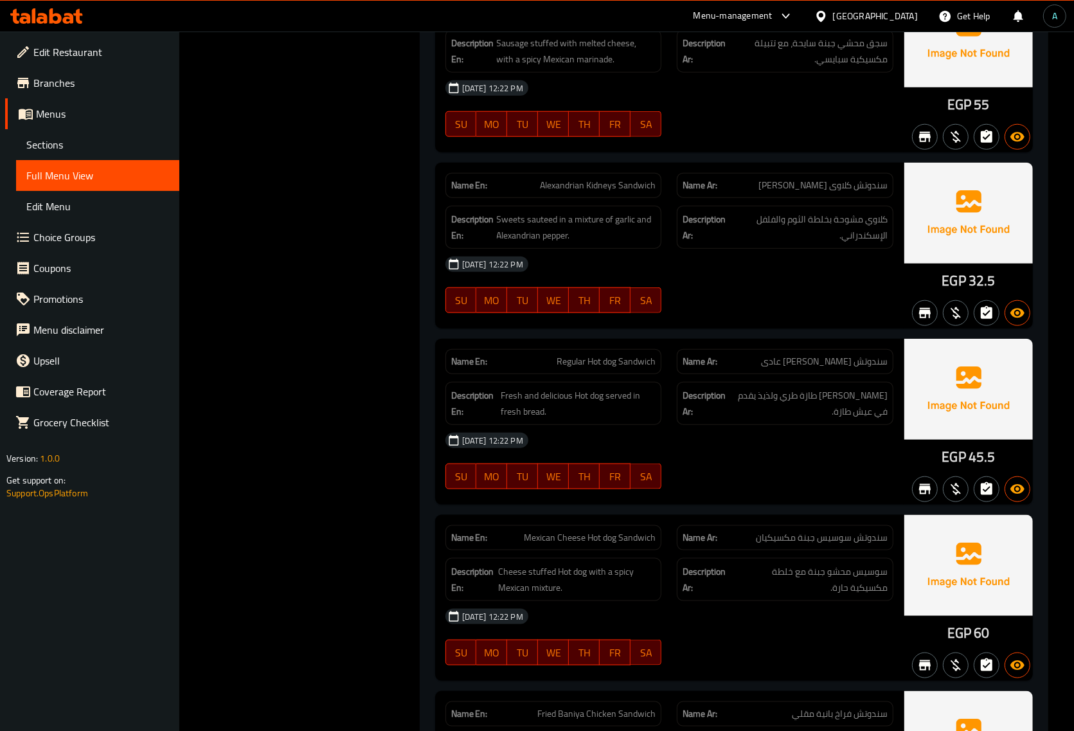
scroll to position [5552, 0]
